Goal: Task Accomplishment & Management: Manage account settings

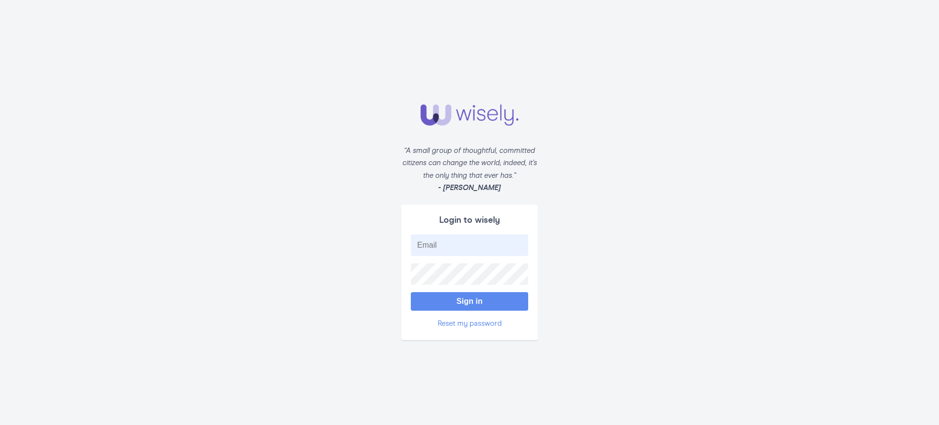
click at [469, 301] on button "Sign in" at bounding box center [469, 301] width 117 height 19
click at [469, 310] on button "Sign in" at bounding box center [469, 301] width 117 height 19
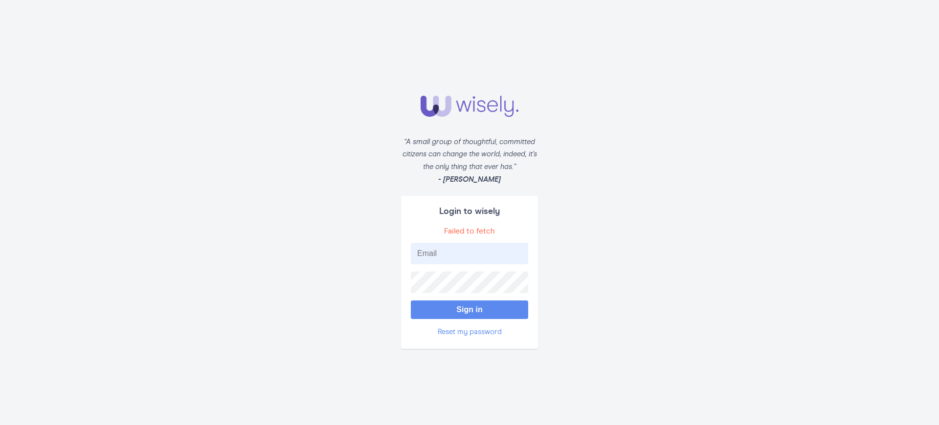
click at [469, 310] on button "Sign in" at bounding box center [469, 310] width 117 height 19
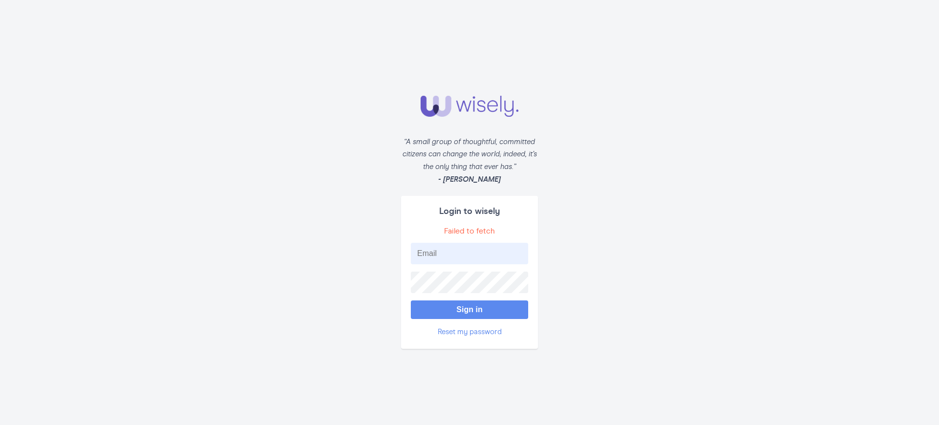
click at [469, 310] on button "Sign in" at bounding box center [469, 310] width 117 height 19
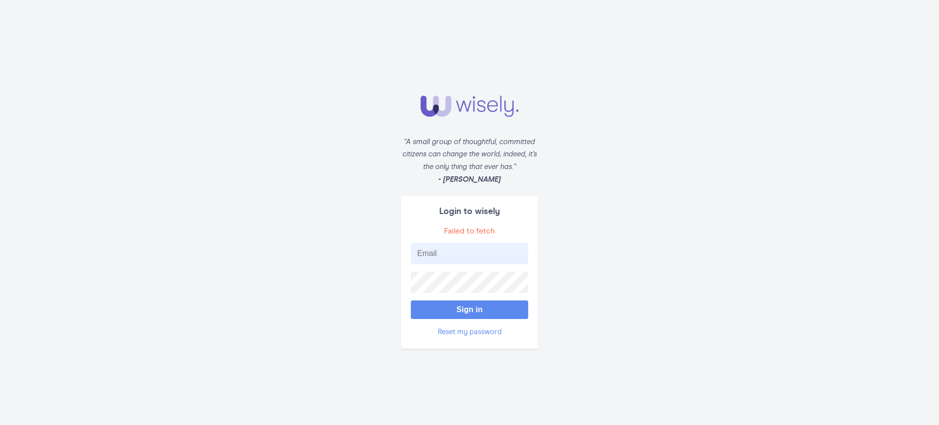
click at [469, 310] on button "Sign in" at bounding box center [469, 310] width 117 height 19
